Goal: Information Seeking & Learning: Learn about a topic

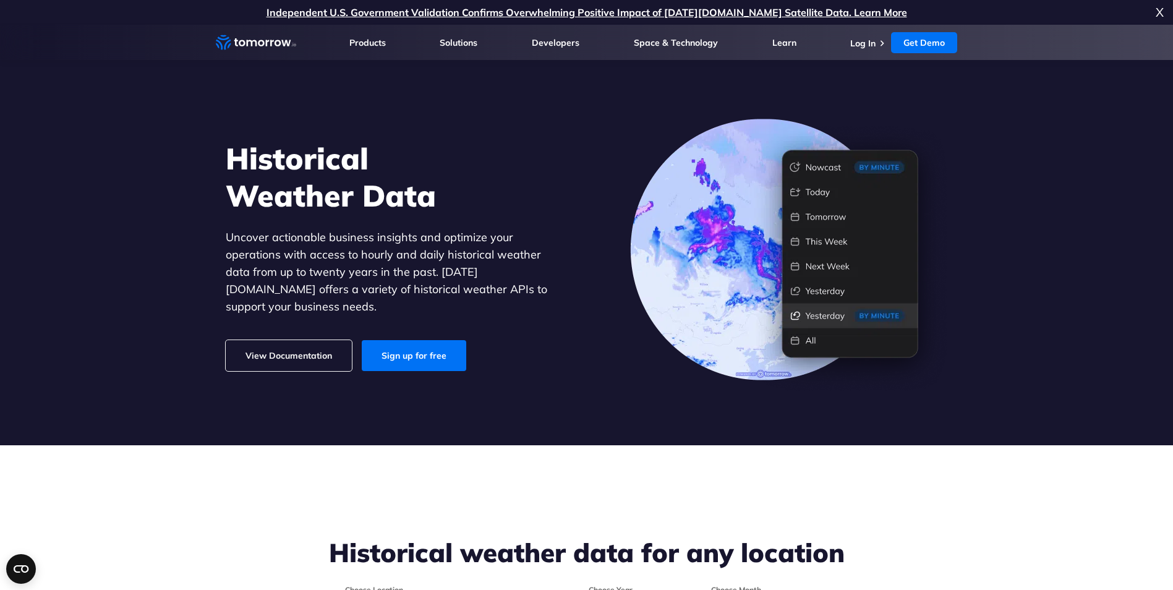
click at [514, 403] on section "Historical Weather Data Uncover actionable business insights and optimize your …" at bounding box center [586, 235] width 1173 height 421
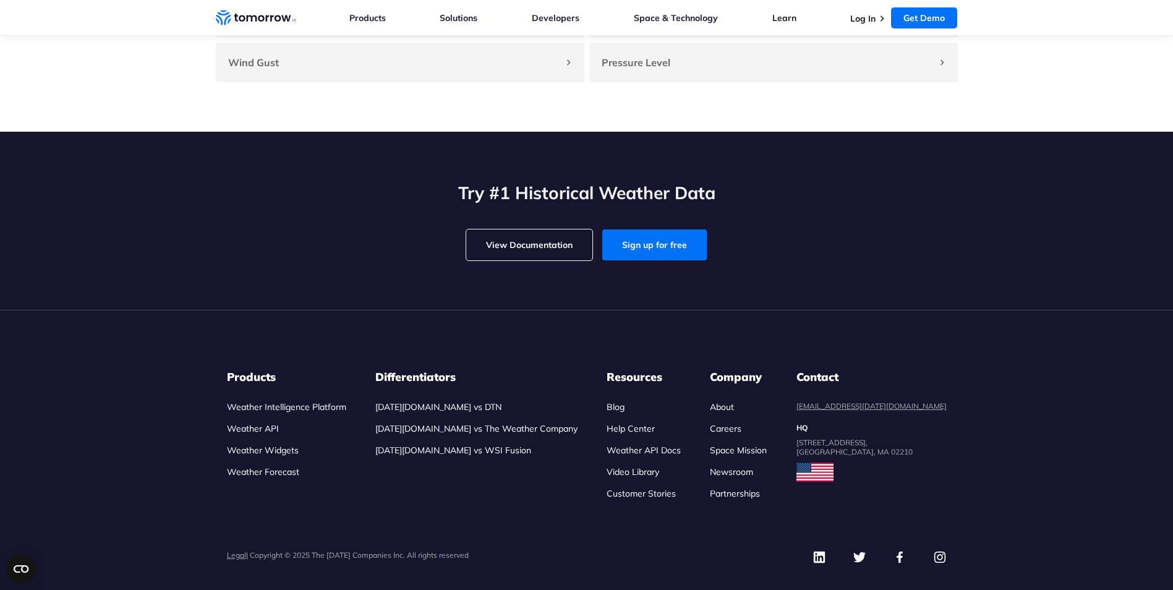
scroll to position [1354, 0]
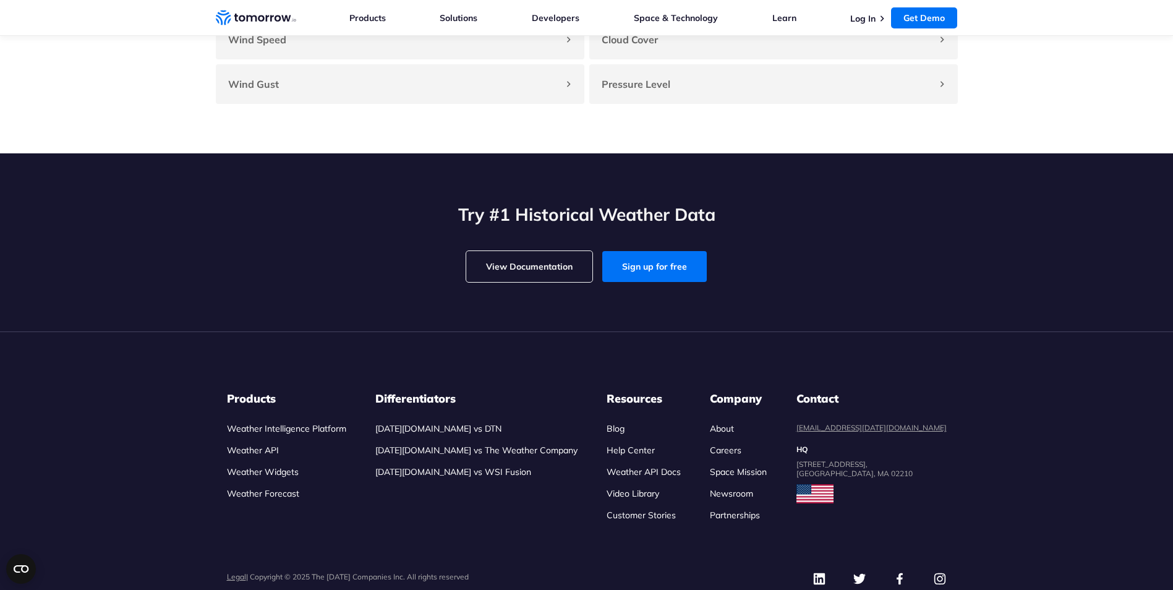
click at [742, 456] on link "Careers" at bounding box center [726, 450] width 32 height 11
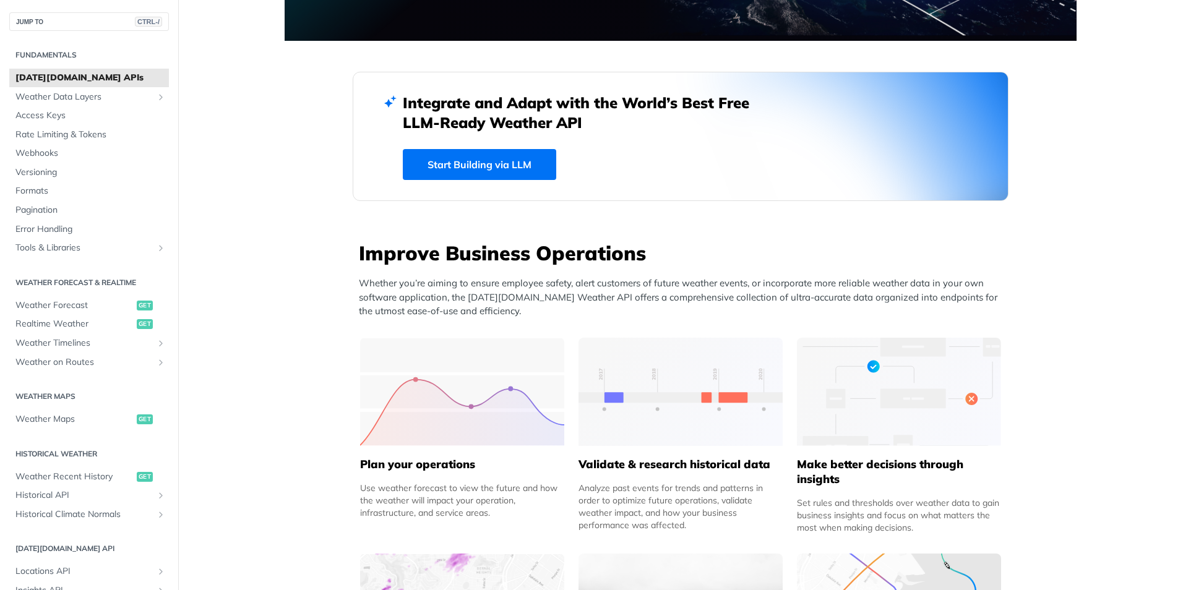
scroll to position [124, 0]
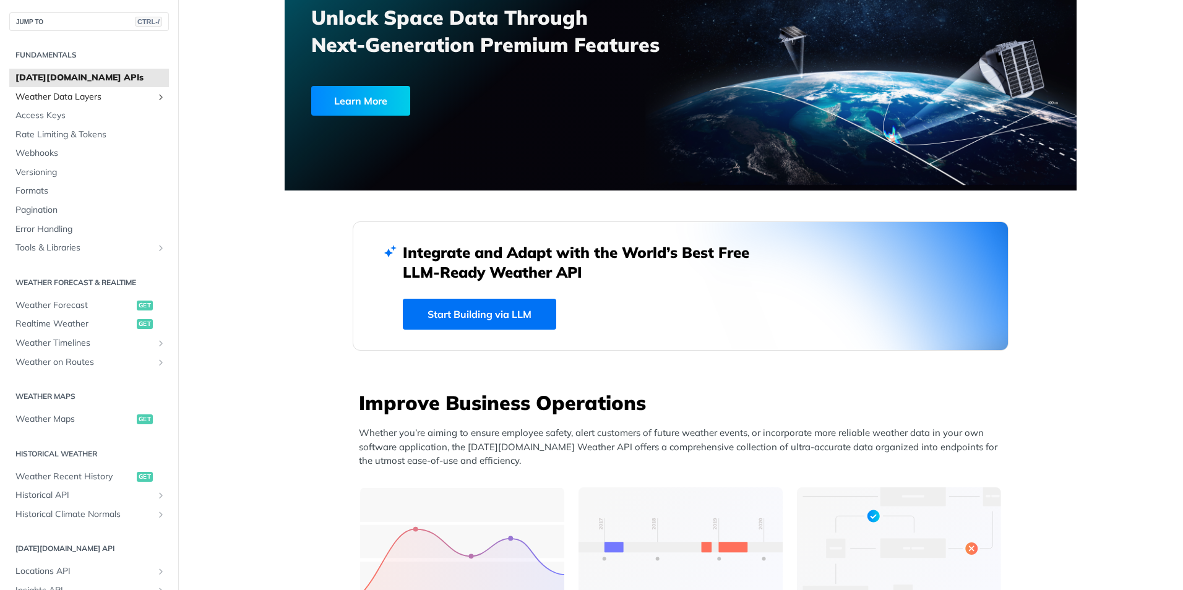
click at [101, 98] on span "Weather Data Layers" at bounding box center [83, 97] width 137 height 12
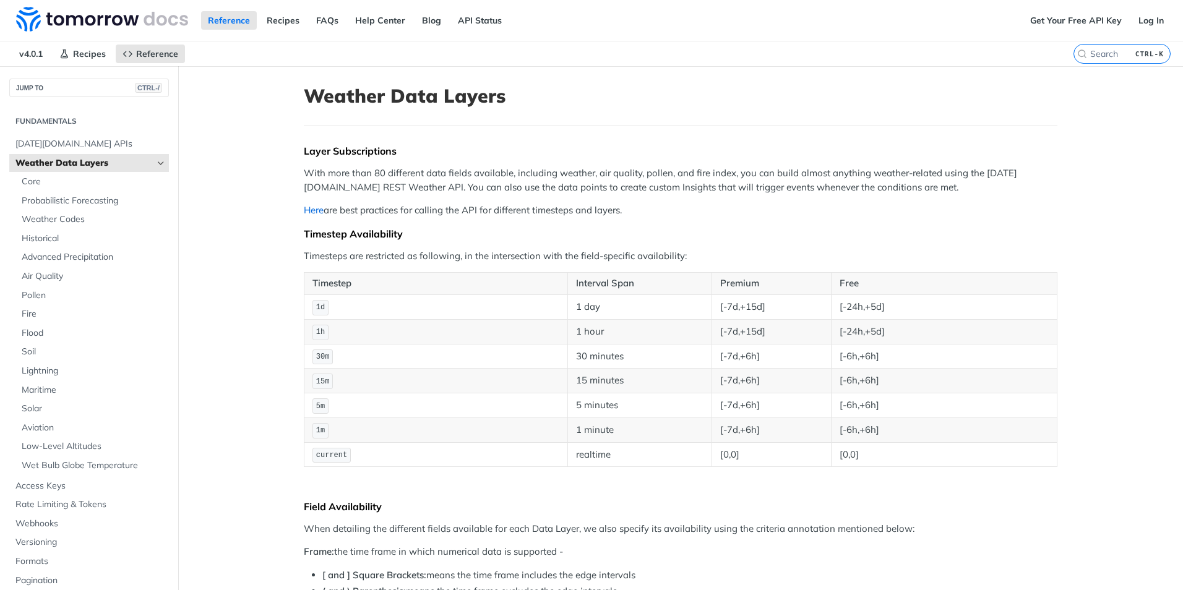
click at [310, 209] on link "Here" at bounding box center [314, 210] width 20 height 12
click at [324, 20] on link "FAQs" at bounding box center [327, 20] width 36 height 19
click at [51, 276] on span "Air Quality" at bounding box center [94, 276] width 144 height 12
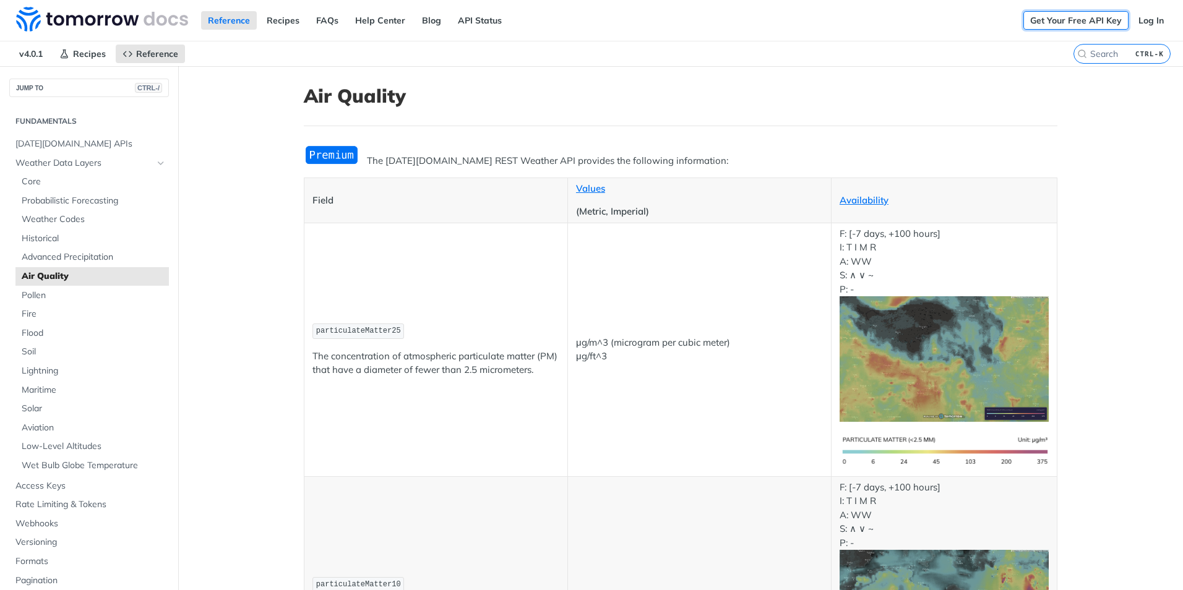
click at [1068, 20] on link "Get Your Free API Key" at bounding box center [1075, 20] width 105 height 19
click at [1146, 22] on link "Log In" at bounding box center [1150, 20] width 39 height 19
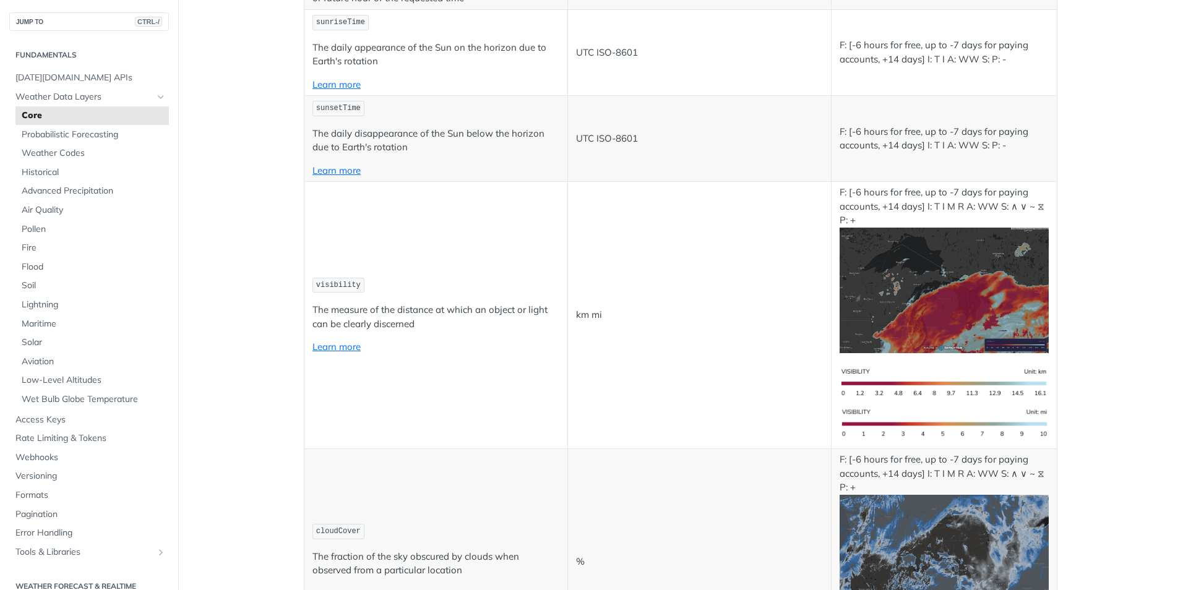
scroll to position [4268, 0]
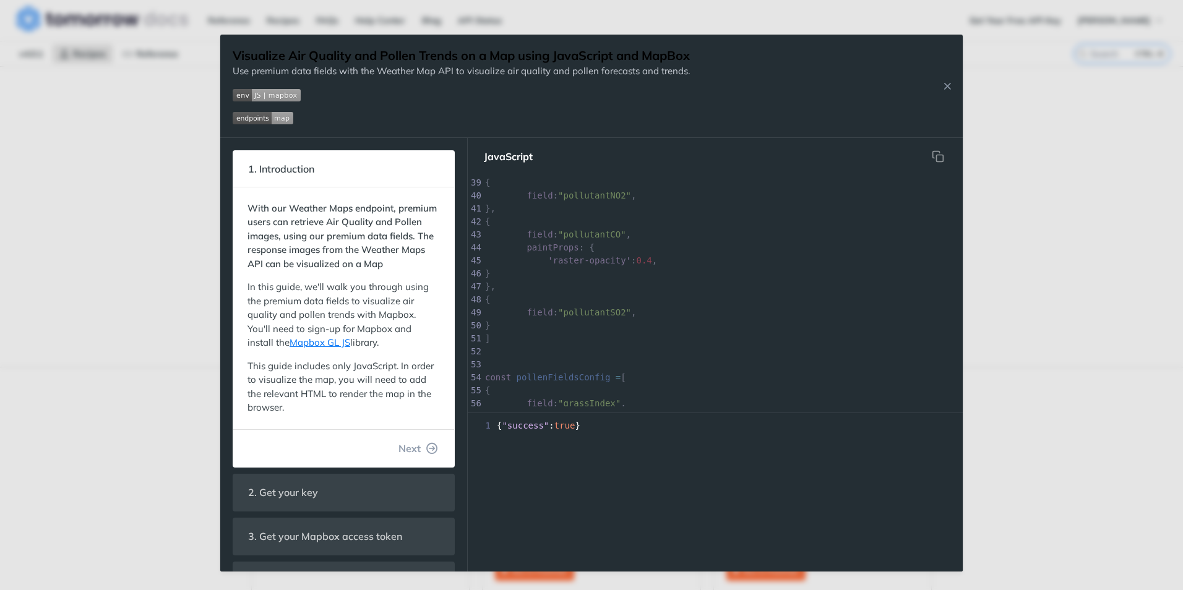
scroll to position [451, 0]
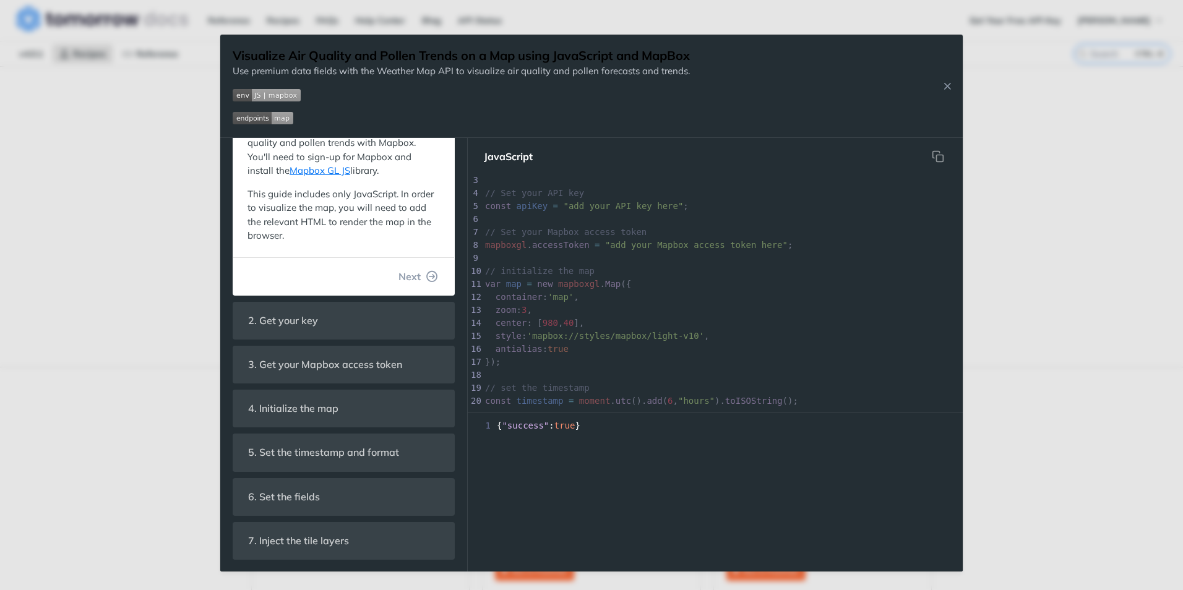
click at [82, 158] on div "Jump to Content Reference Recipes FAQs Help Center Blog API Status Recipes Refe…" at bounding box center [591, 295] width 1183 height 590
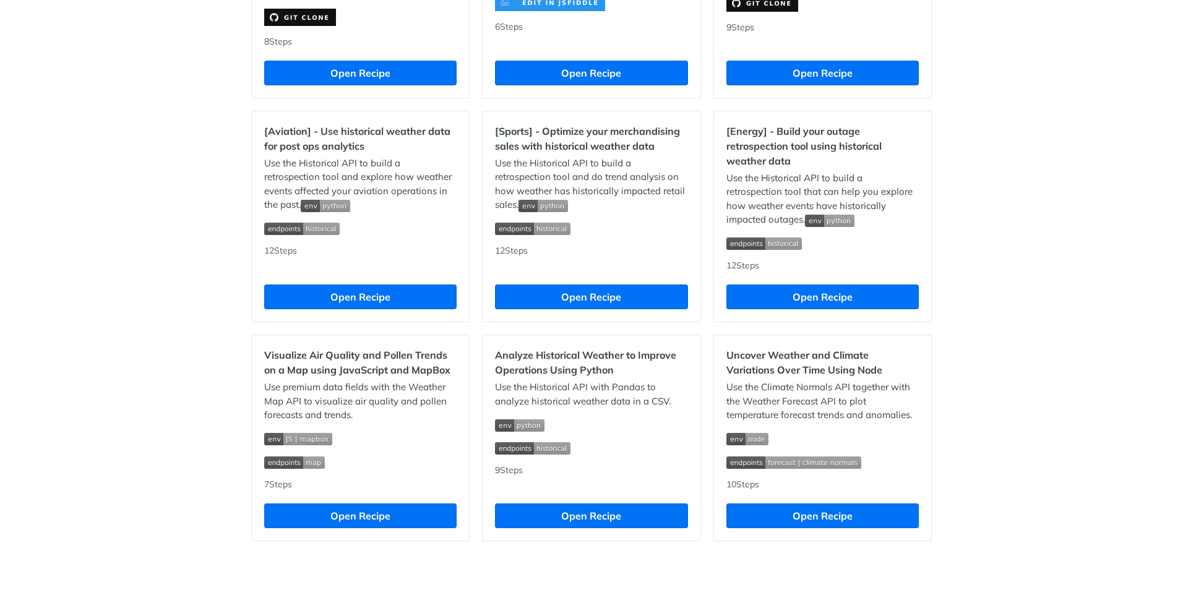
scroll to position [1048, 0]
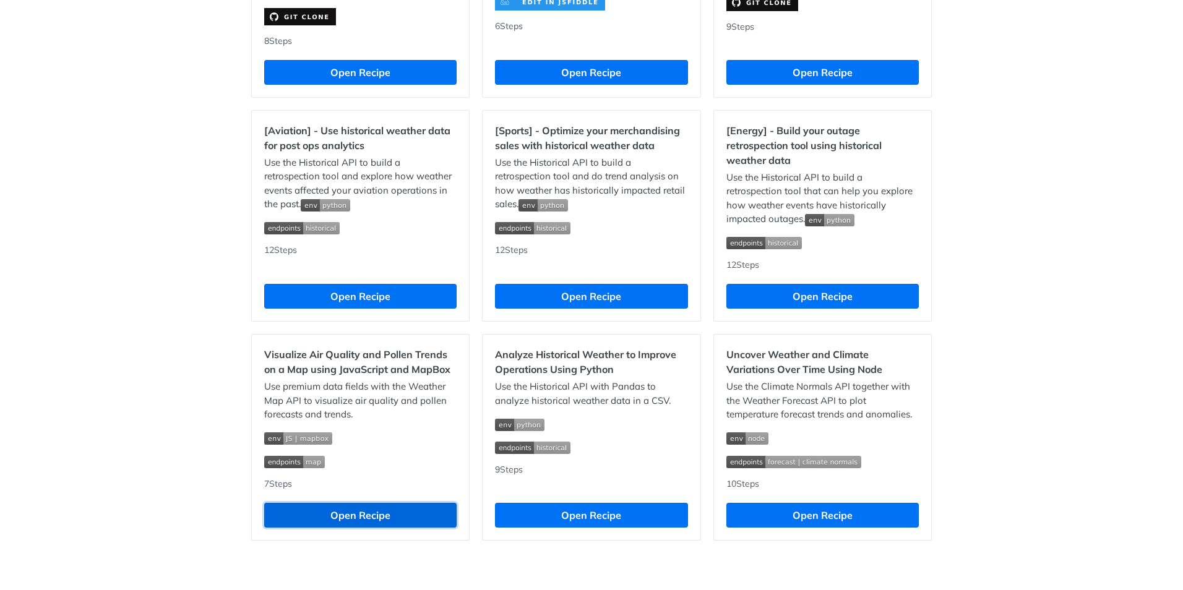
click at [354, 510] on button "Open Recipe" at bounding box center [360, 515] width 192 height 25
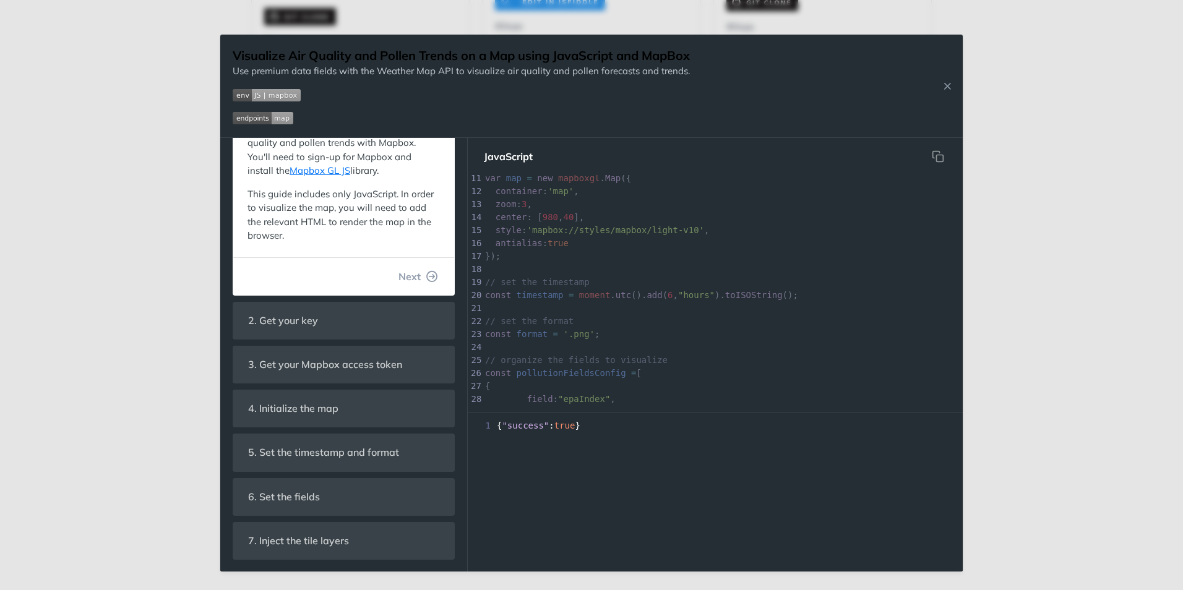
scroll to position [186, 0]
click at [427, 276] on icon "button" at bounding box center [432, 276] width 11 height 11
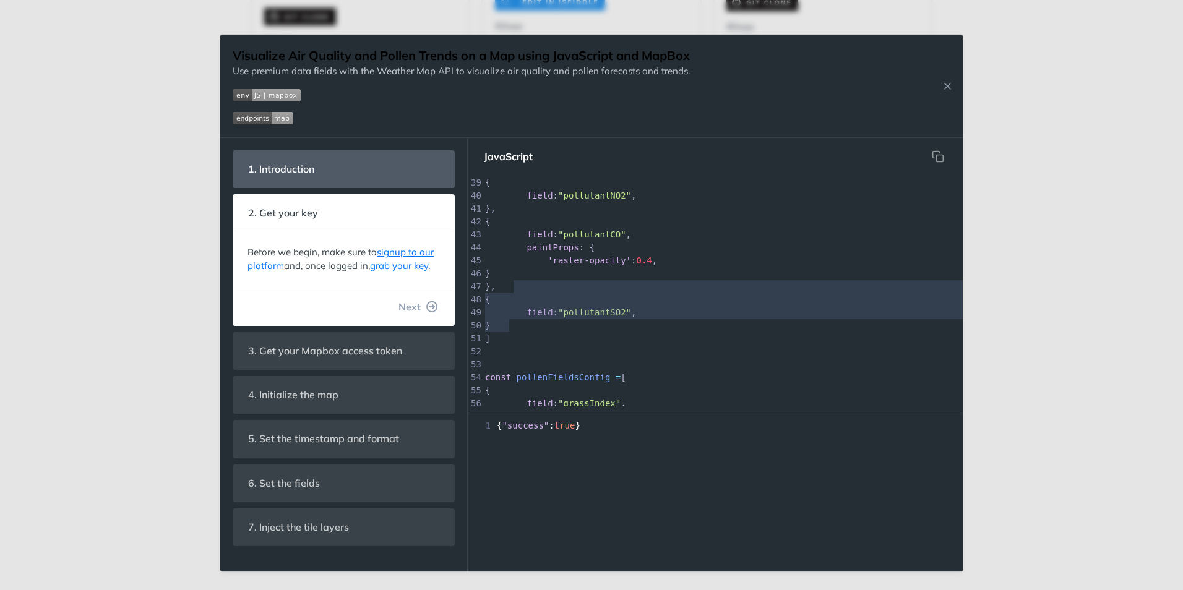
type textarea "{ field: "pollutantSO2", } ]"
drag, startPoint x: 555, startPoint y: 285, endPoint x: 593, endPoint y: 332, distance: 60.4
click at [593, 332] on div "28 field : "epaIndex" , 29 paintProps : { 30 'raster-opacity' : 0.2 , 31 } 32 }…" at bounding box center [766, 286] width 568 height 507
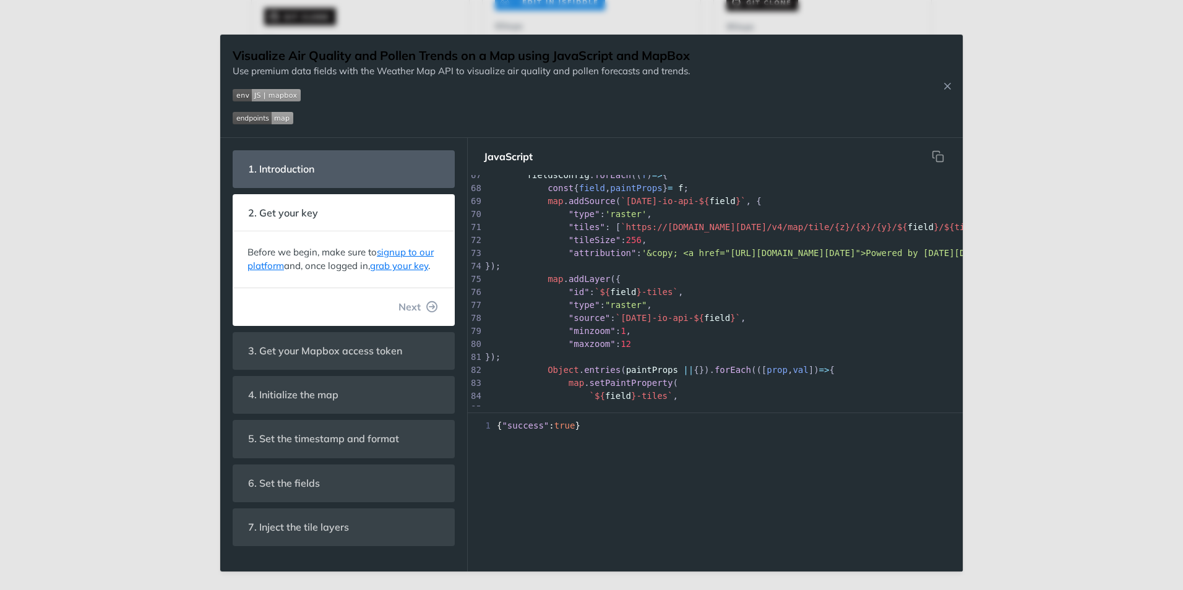
drag, startPoint x: 610, startPoint y: 402, endPoint x: 642, endPoint y: 398, distance: 32.4
click at [642, 398] on div "{ field: "pollutantSO2", } ] x }, 51 ] 52 ​ 53 ​ 54 const pollenFieldsConfig = …" at bounding box center [715, 293] width 495 height 237
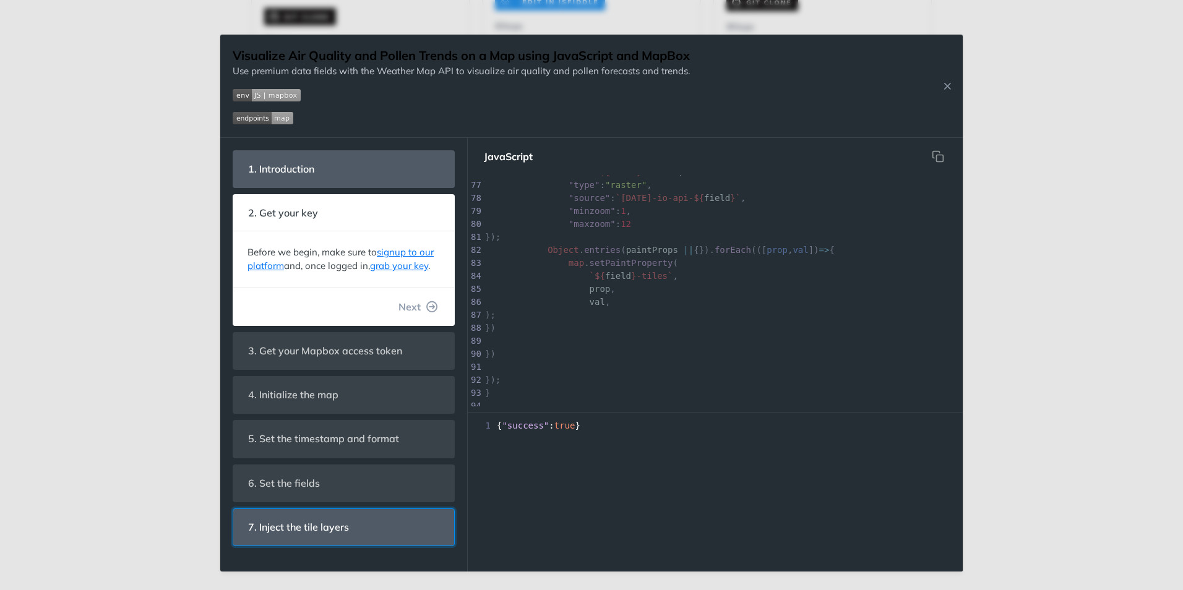
click at [378, 513] on header "7. Inject the tile layers" at bounding box center [343, 527] width 221 height 36
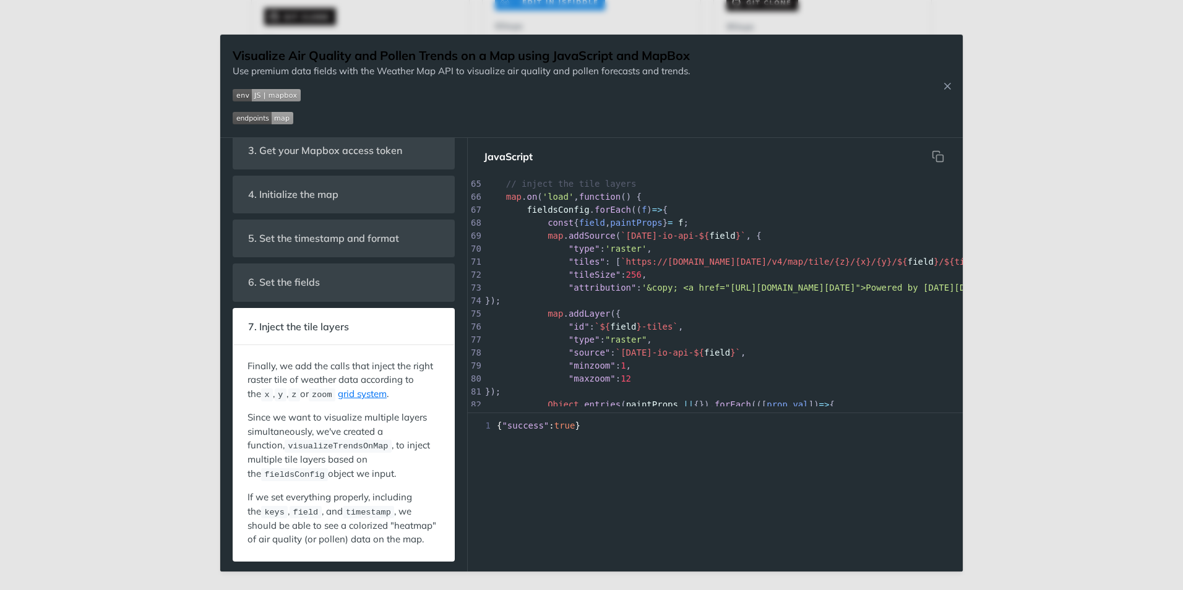
click at [161, 288] on div "Jump to Content Reference Recipes FAQs Help Center Blog API Status Recipes Refe…" at bounding box center [591, 295] width 1183 height 590
